Goal: Navigation & Orientation: Find specific page/section

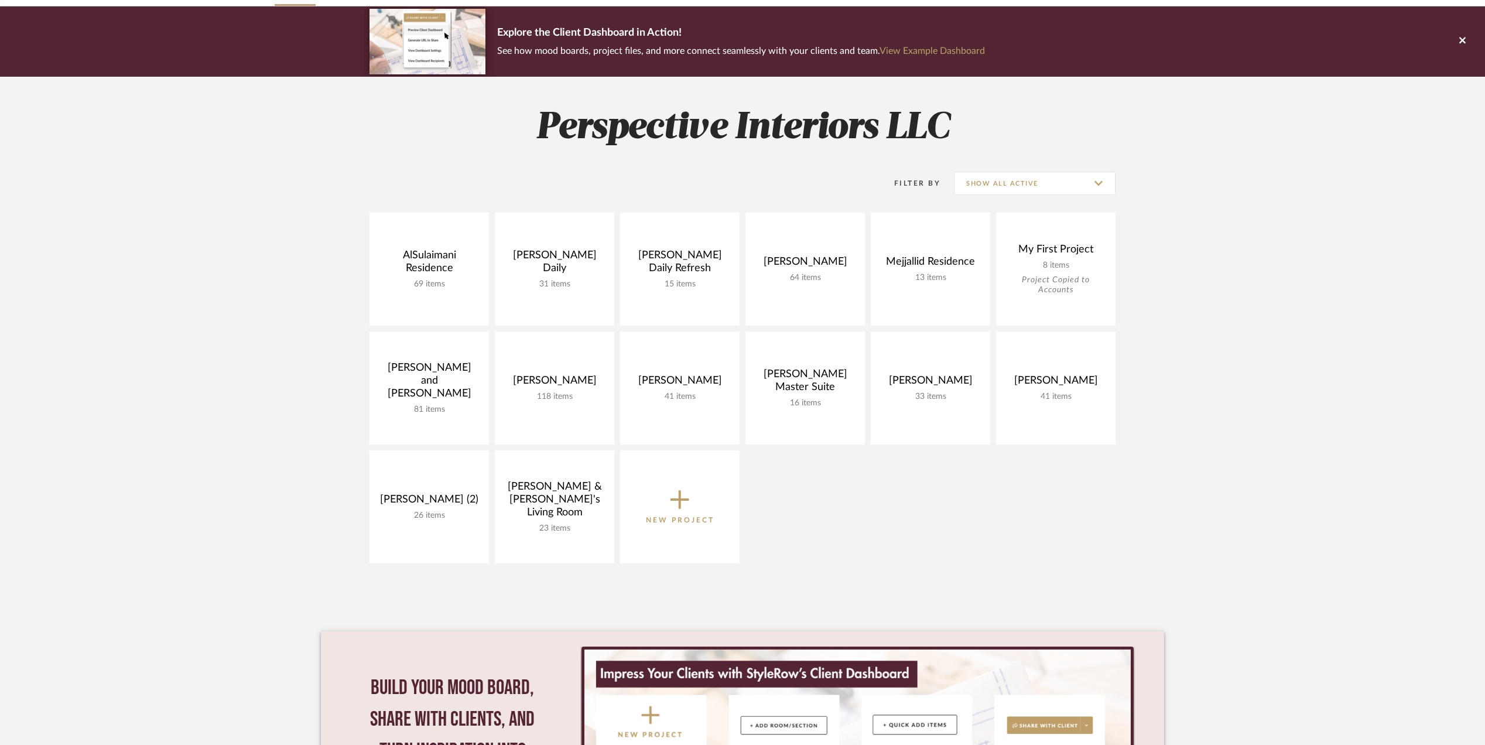
click at [1105, 522] on div "AlSulaimani Residence 69 items View Budget Open Project [PERSON_NAME] Daily 31 …" at bounding box center [742, 391] width 843 height 357
click at [785, 363] on link at bounding box center [804, 387] width 119 height 113
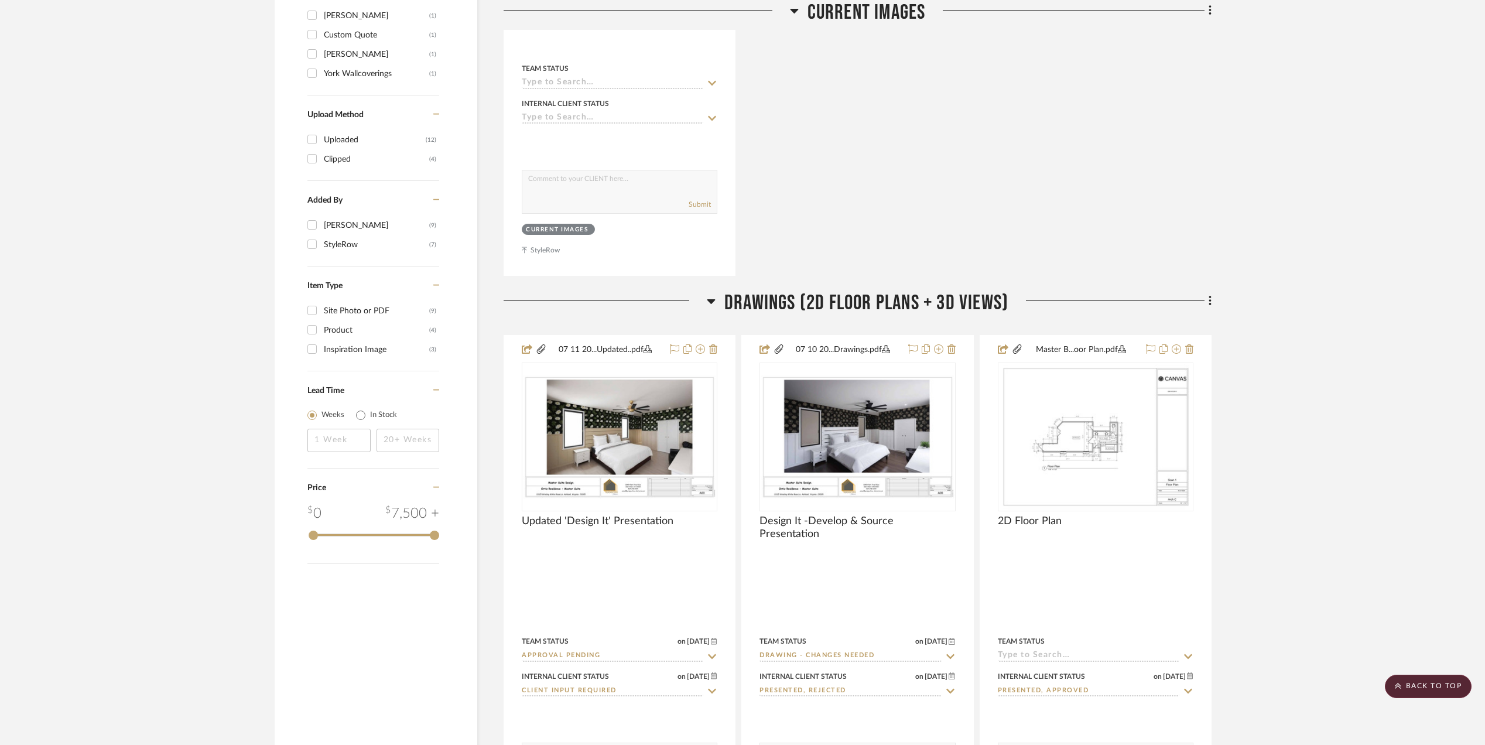
scroll to position [1249, 0]
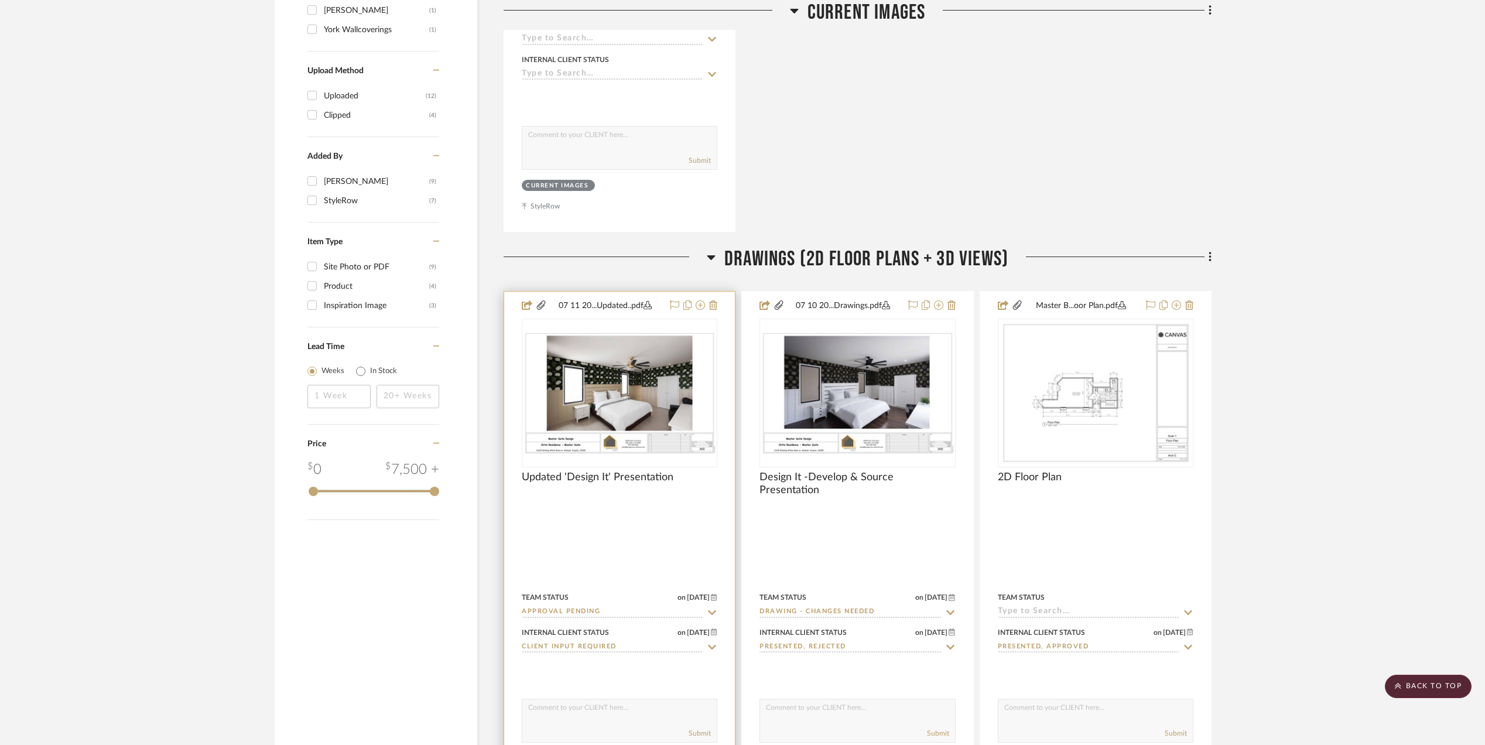
click at [0, 0] on img at bounding box center [0, 0] width 0 height 0
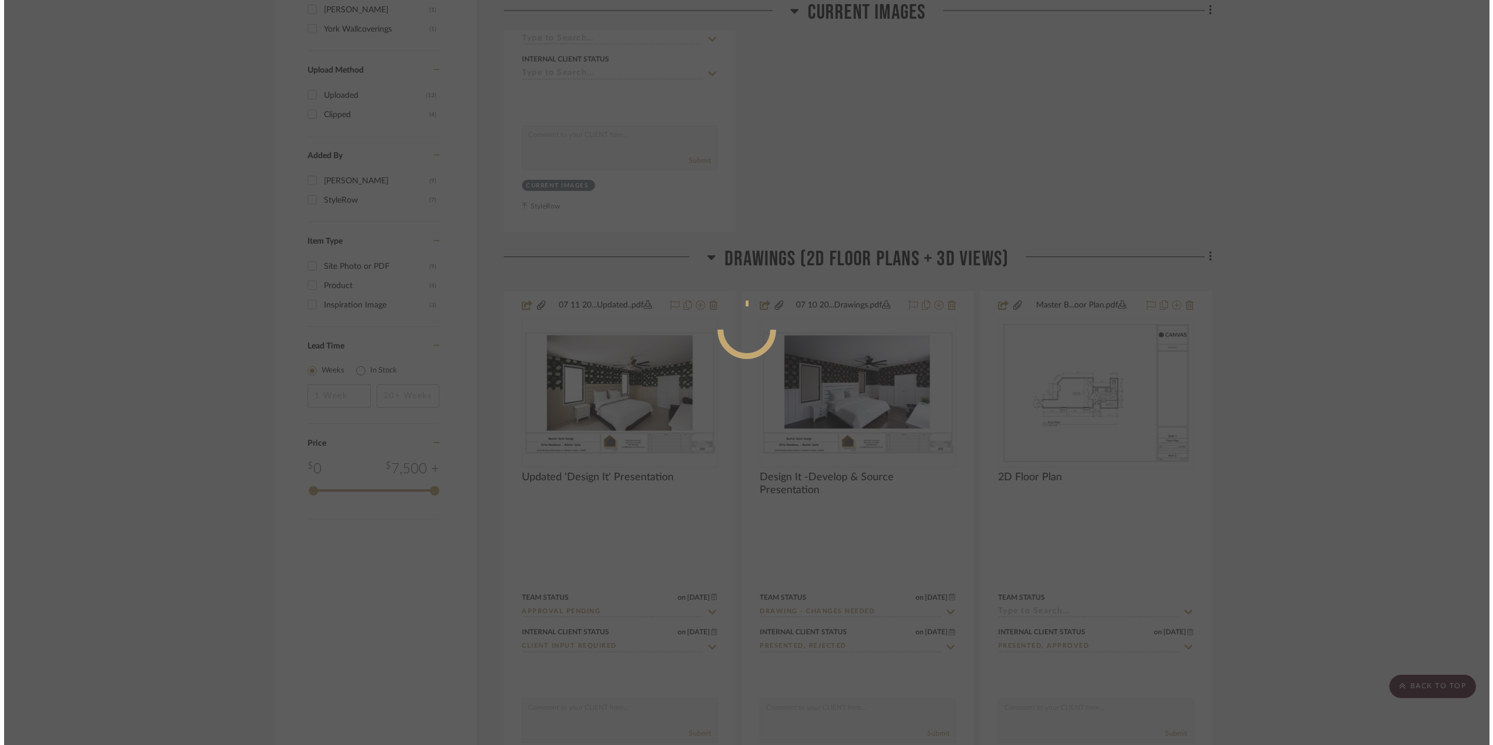
scroll to position [0, 0]
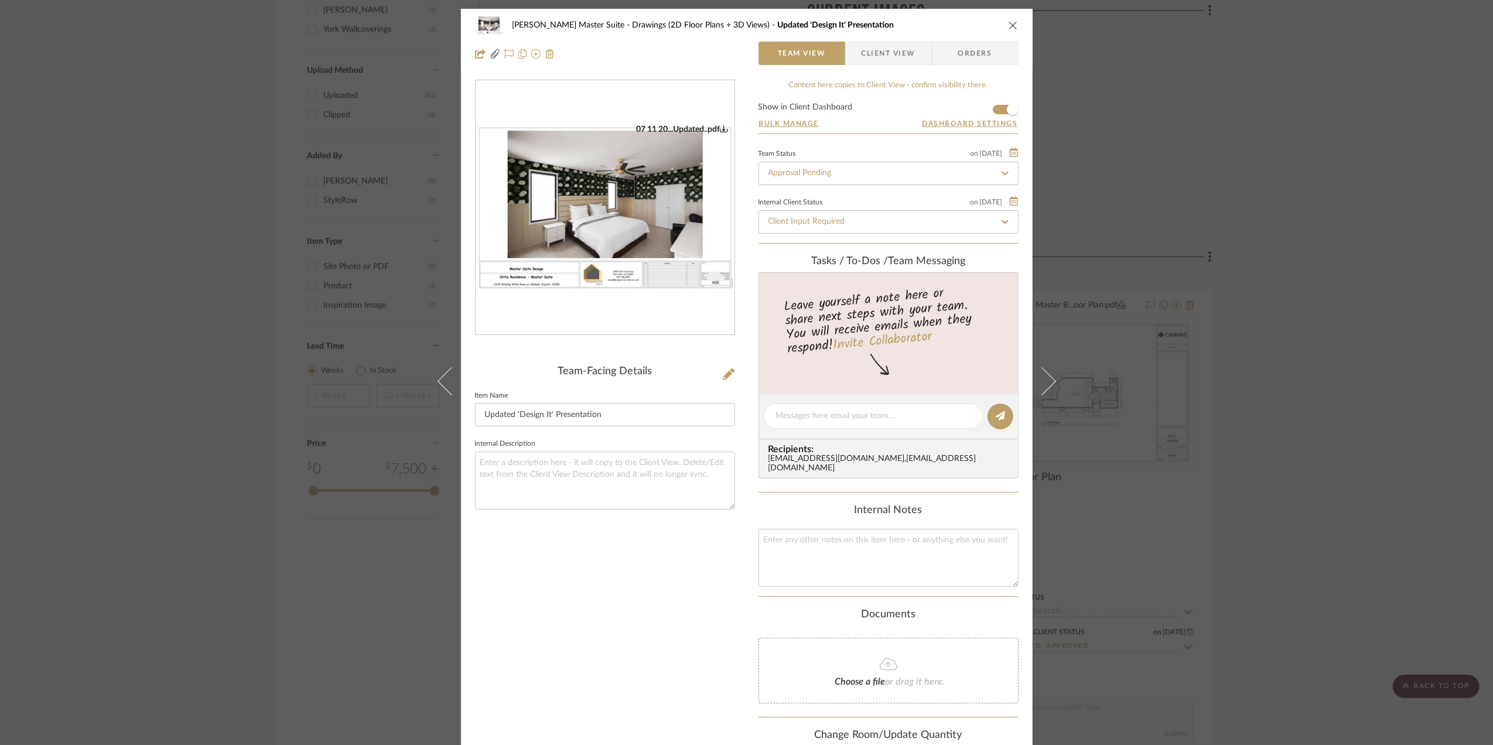
click at [623, 174] on img "0" at bounding box center [604, 207] width 259 height 167
click at [1216, 81] on div "[PERSON_NAME] Master Suite Drawings (2D Floor Plans + 3D Views) Updated 'Design…" at bounding box center [746, 372] width 1493 height 745
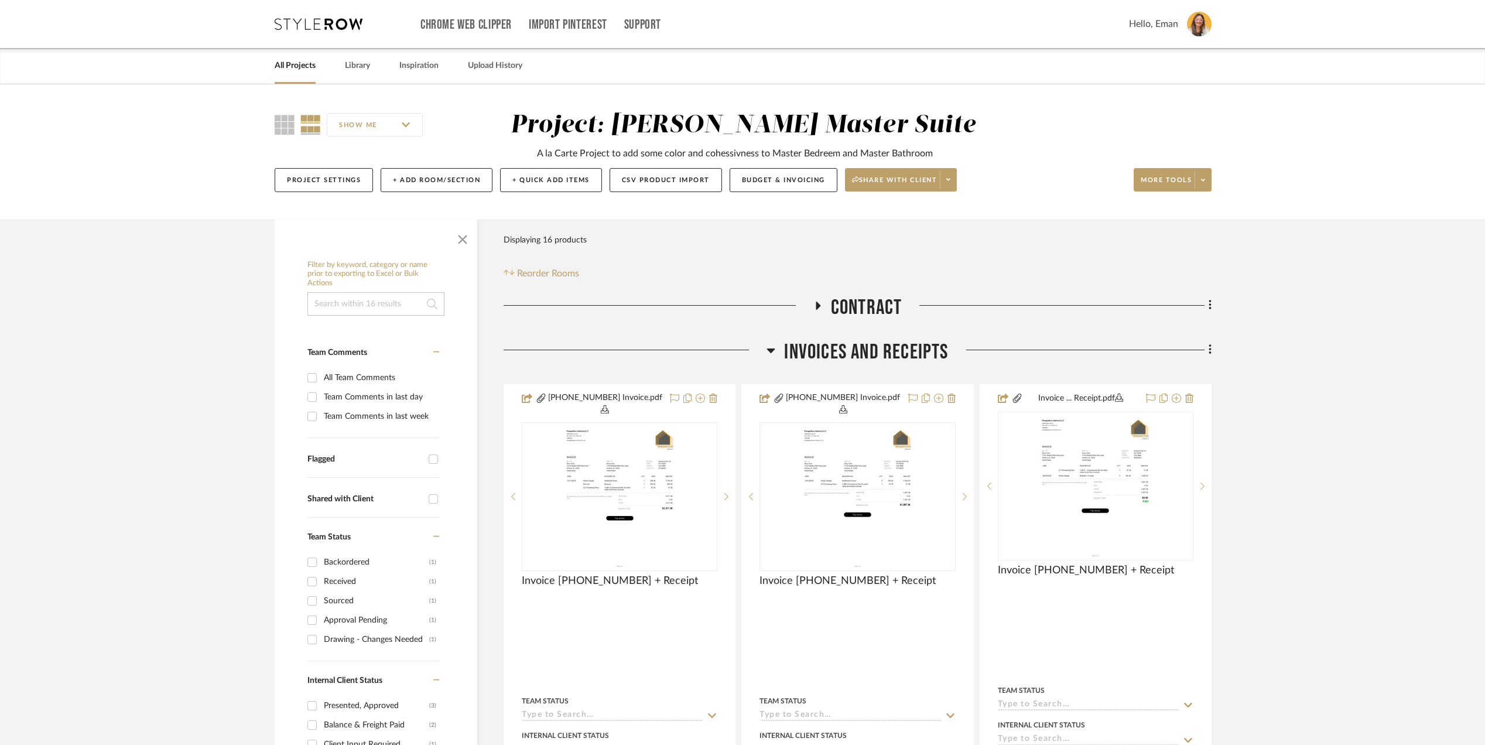
click at [296, 61] on link "All Projects" at bounding box center [295, 66] width 41 height 16
